Goal: Task Accomplishment & Management: Manage account settings

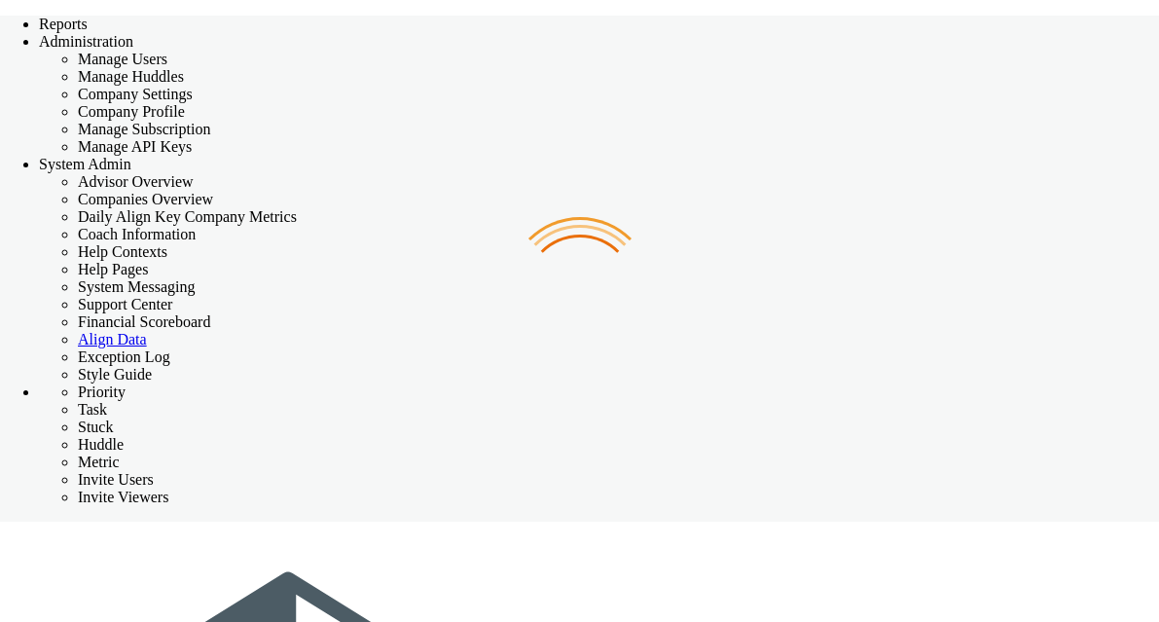
checkbox input "false"
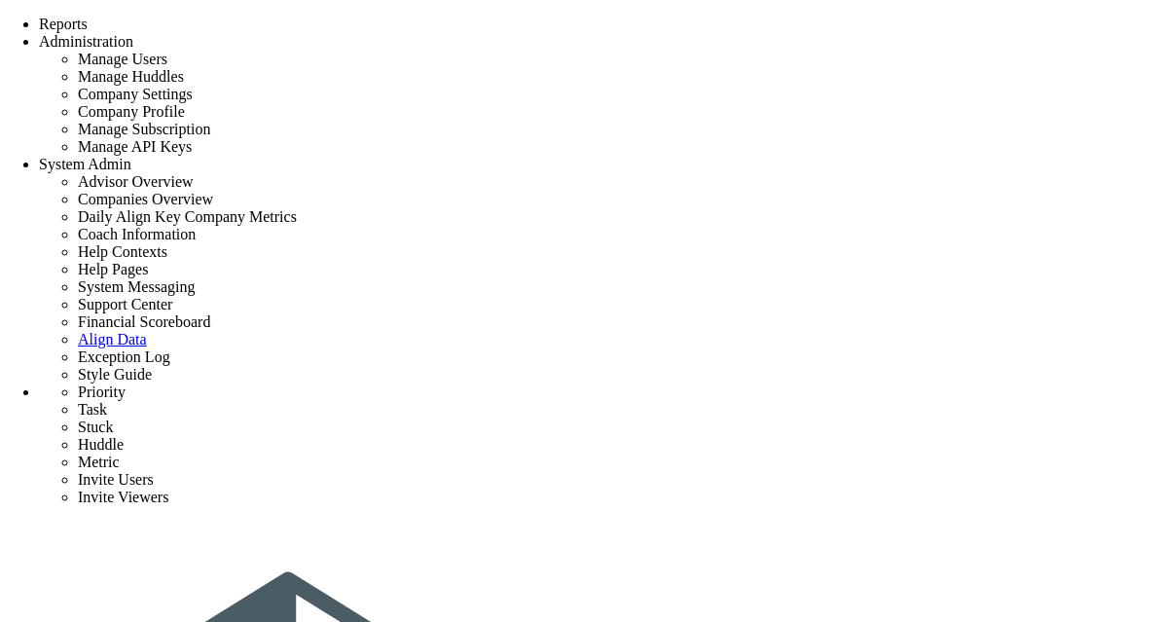
scroll to position [779, 0]
drag, startPoint x: 330, startPoint y: 281, endPoint x: 224, endPoint y: 280, distance: 106.1
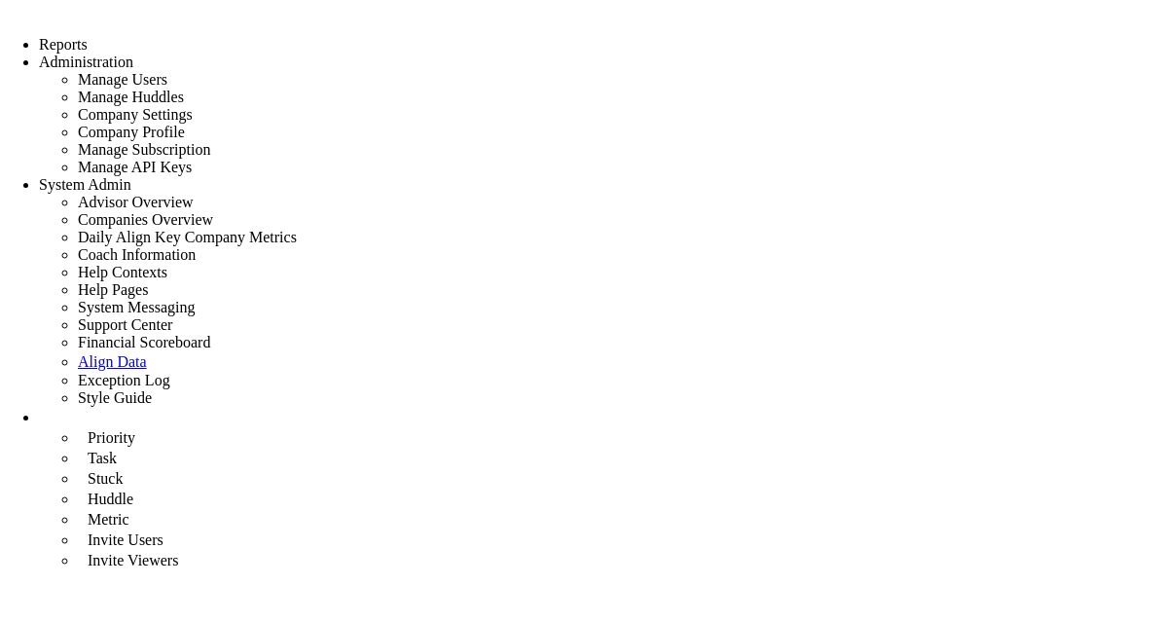
type input "% GMP Scope Validated - Build Test Precon"
type input "%-GMP-Scope-Validated---Build-Test-Precon"
type input "0.00"
type input "[PERSON_NAME] A"
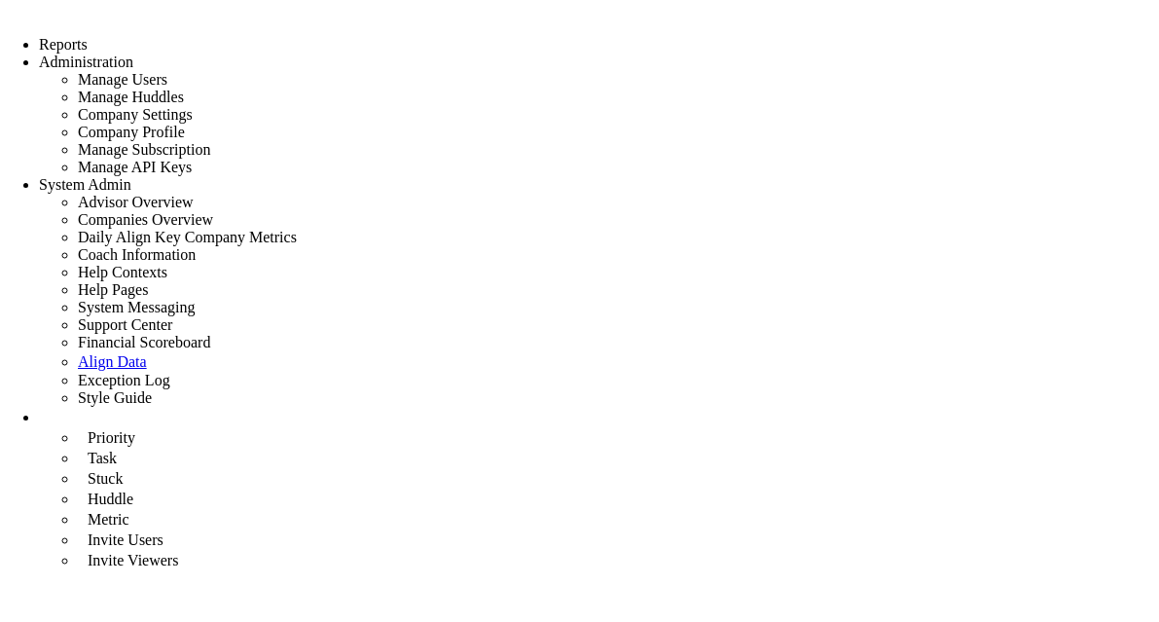
scroll to position [389, 0]
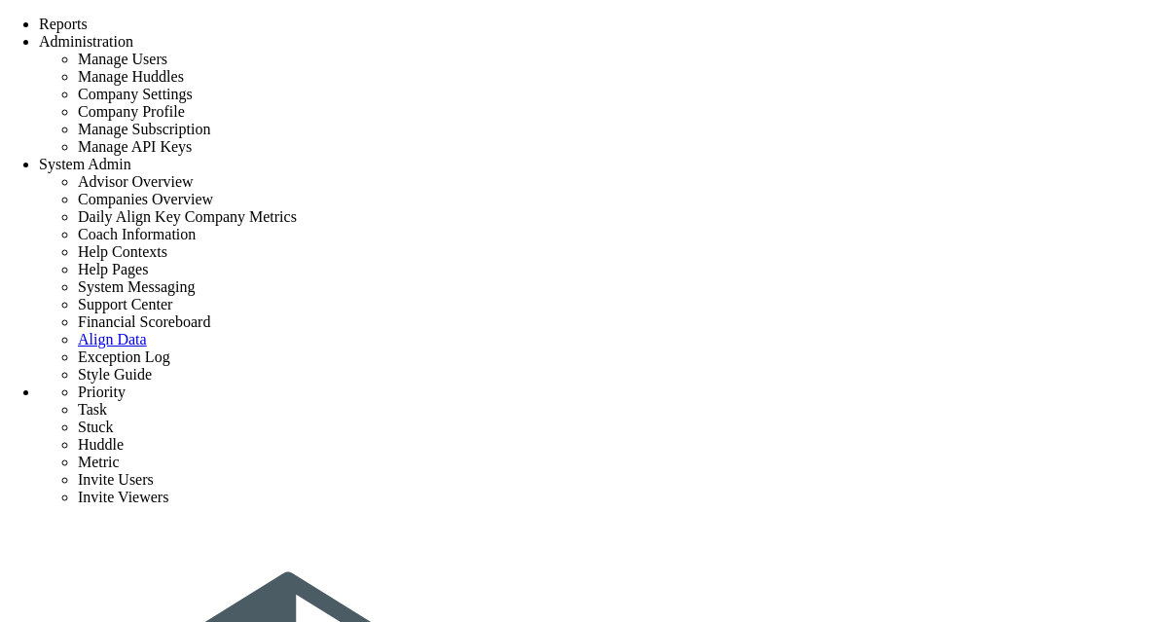
scroll to position [779, 0]
